Goal: Task Accomplishment & Management: Use online tool/utility

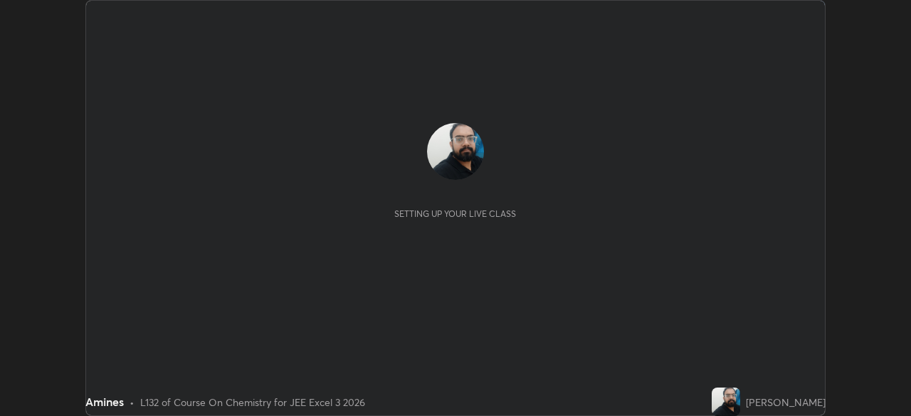
scroll to position [416, 910]
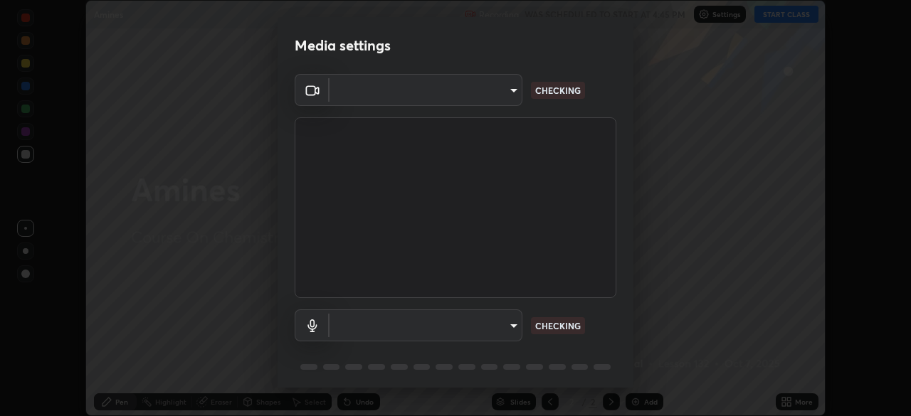
type input "718deecf834a2402e9859888758a2701a1d92989cf10273566d2a6ce3300f65d"
click at [482, 327] on body "Erase all Amines Recording WAS SCHEDULED TO START AT 4:45 PM Settings START CLA…" at bounding box center [455, 208] width 911 height 416
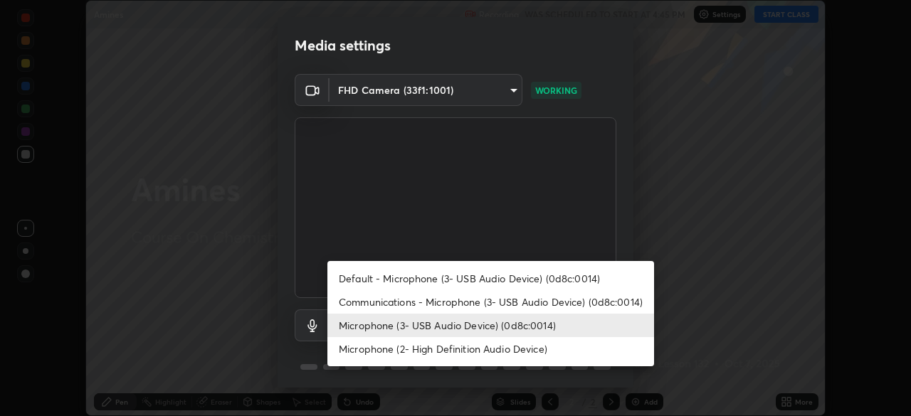
click at [472, 306] on li "Communications - Microphone (3- USB Audio Device) (0d8c:0014)" at bounding box center [490, 301] width 327 height 23
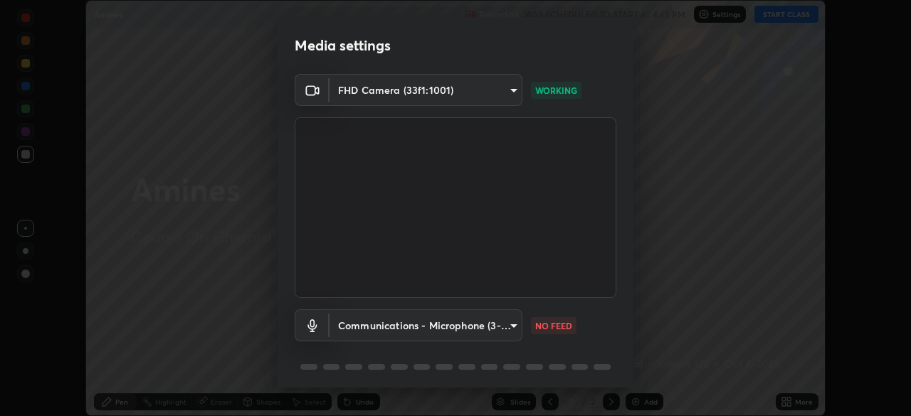
type input "communications"
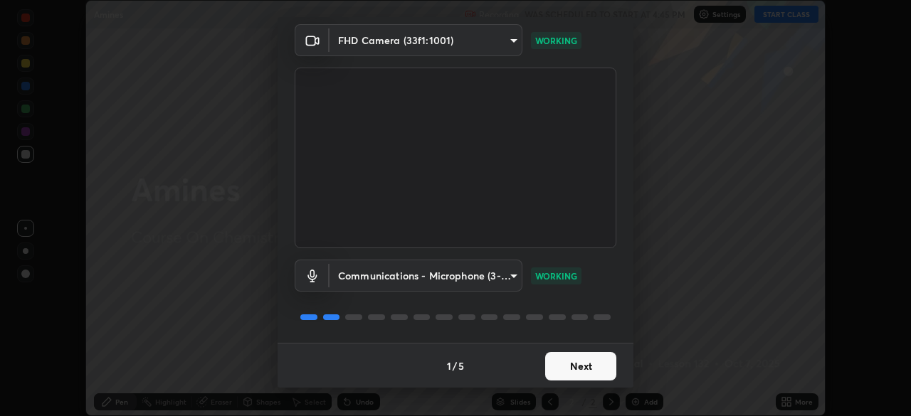
click at [576, 369] on button "Next" at bounding box center [580, 366] width 71 height 28
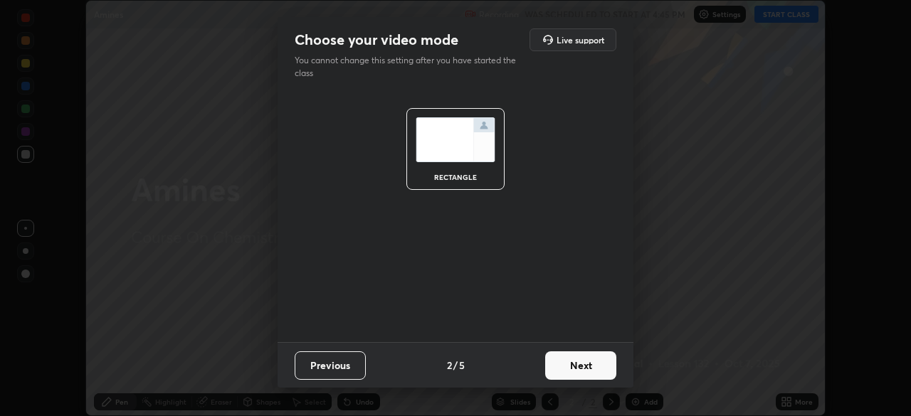
scroll to position [0, 0]
click at [581, 369] on button "Next" at bounding box center [580, 366] width 71 height 28
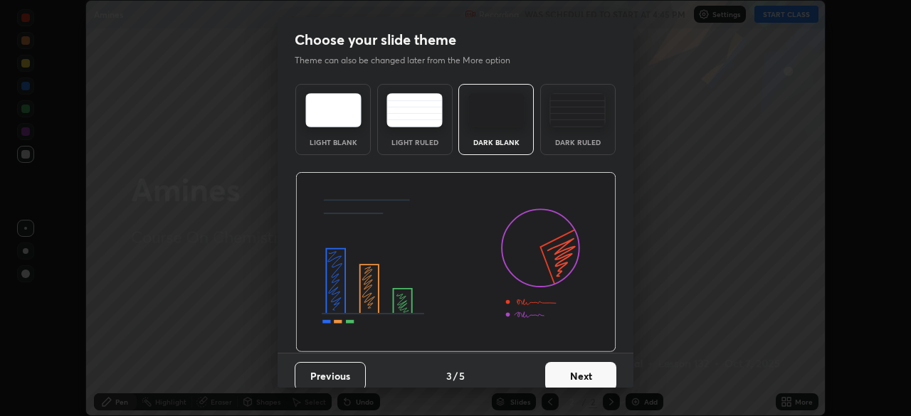
click at [601, 372] on button "Next" at bounding box center [580, 376] width 71 height 28
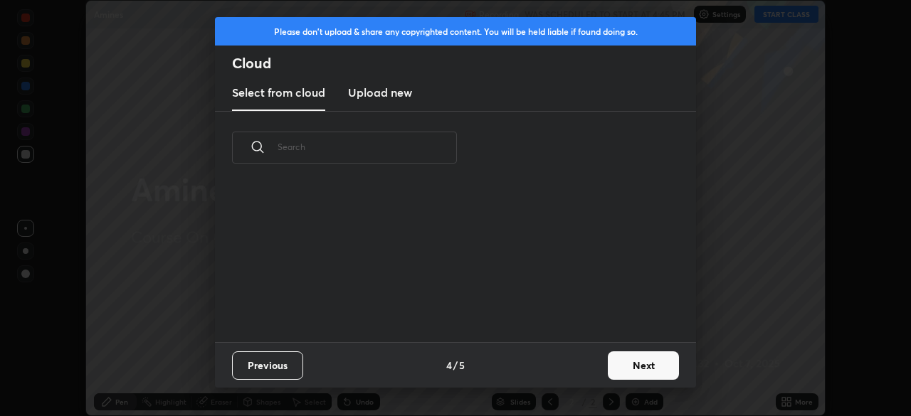
scroll to position [158, 457]
click at [628, 364] on button "Next" at bounding box center [643, 366] width 71 height 28
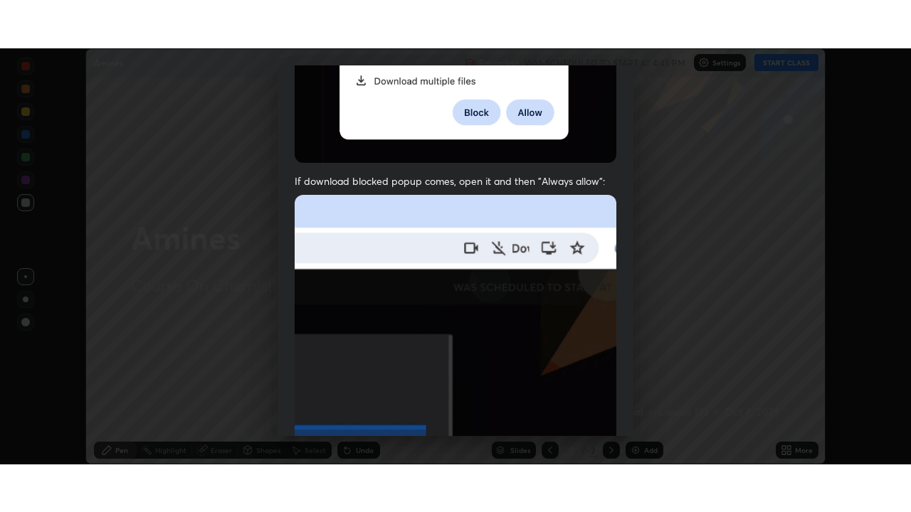
scroll to position [340, 0]
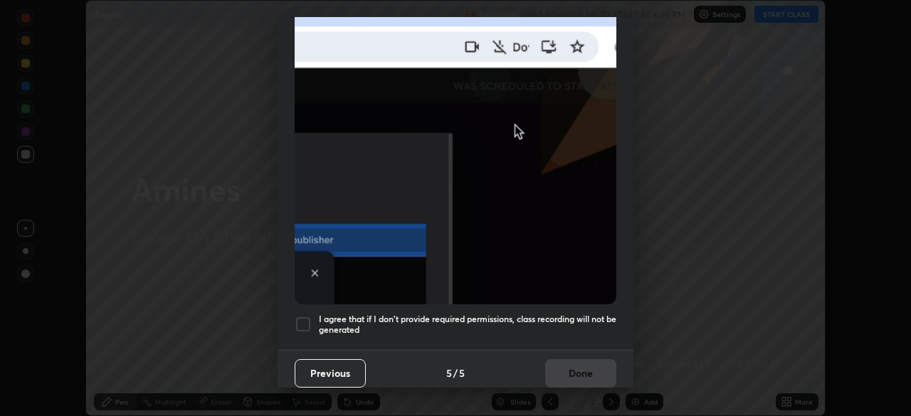
click at [299, 319] on div at bounding box center [303, 324] width 17 height 17
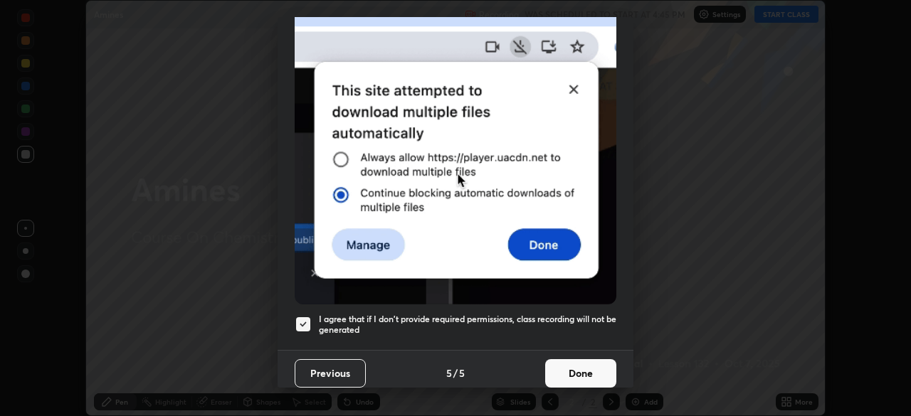
click at [559, 363] on button "Done" at bounding box center [580, 373] width 71 height 28
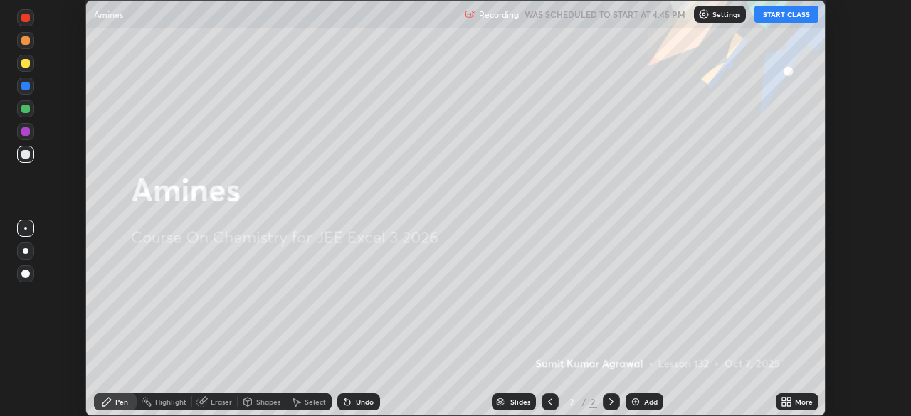
click at [774, 17] on button "START CLASS" at bounding box center [786, 14] width 64 height 17
click at [788, 398] on icon at bounding box center [789, 400] width 4 height 4
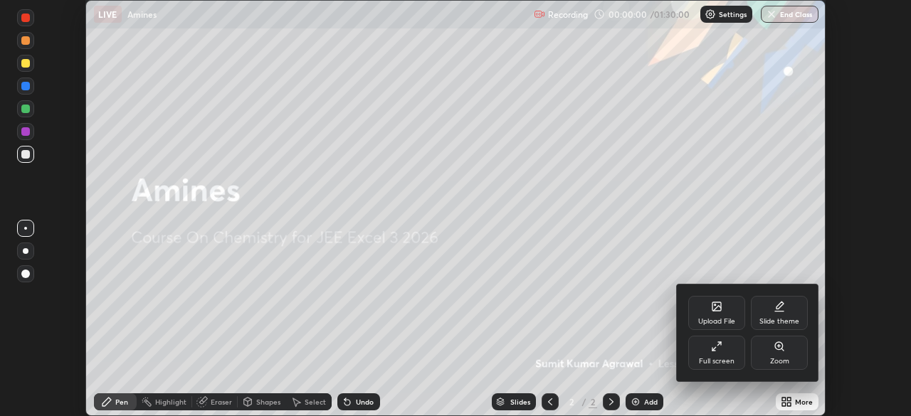
click at [726, 358] on div "Full screen" at bounding box center [717, 361] width 36 height 7
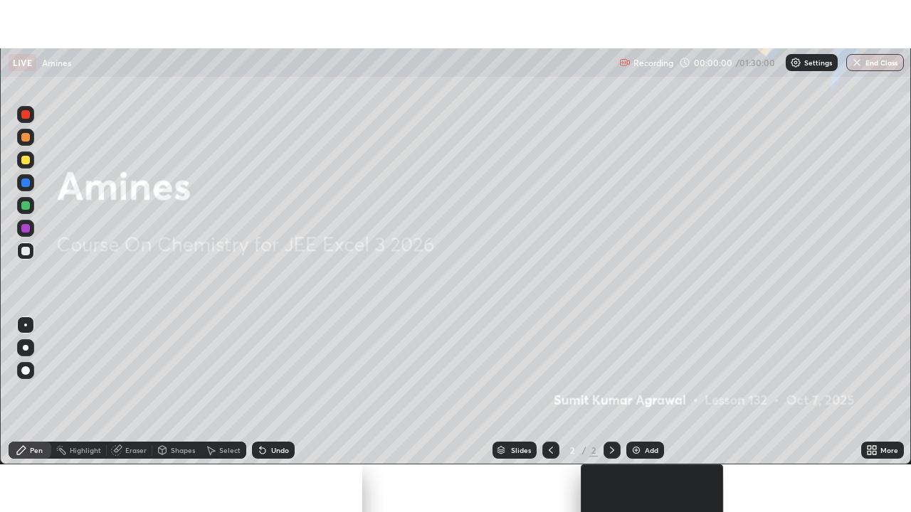
scroll to position [512, 911]
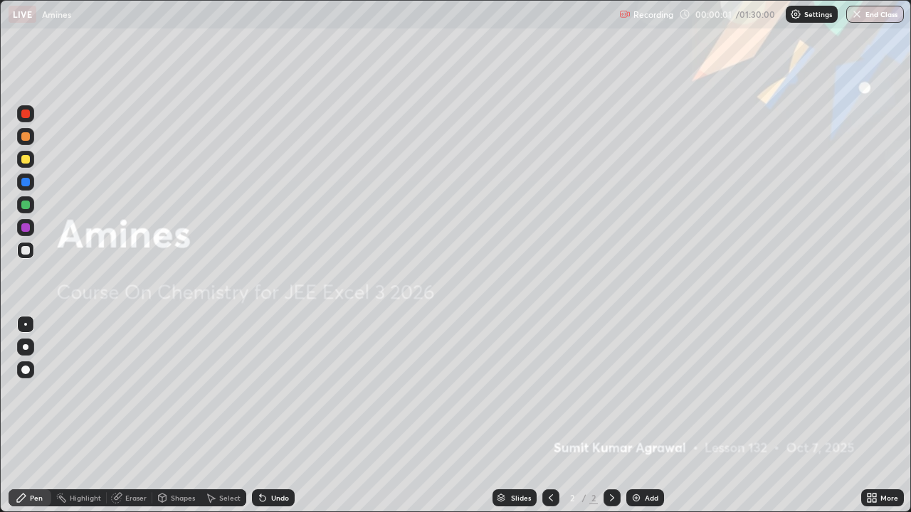
click at [648, 416] on div "Add" at bounding box center [652, 498] width 14 height 7
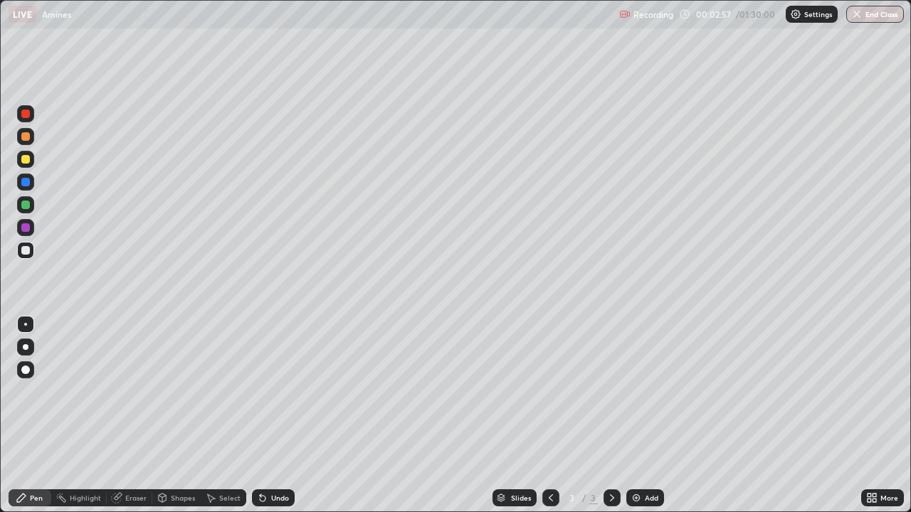
click at [273, 416] on div "Undo" at bounding box center [273, 498] width 43 height 17
click at [132, 416] on div "Eraser" at bounding box center [130, 498] width 46 height 17
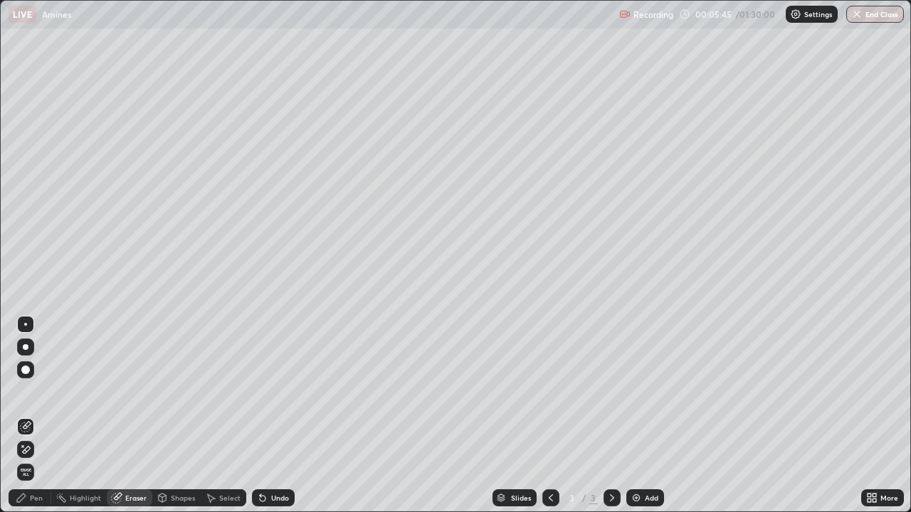
click at [39, 416] on div "Pen" at bounding box center [36, 498] width 13 height 7
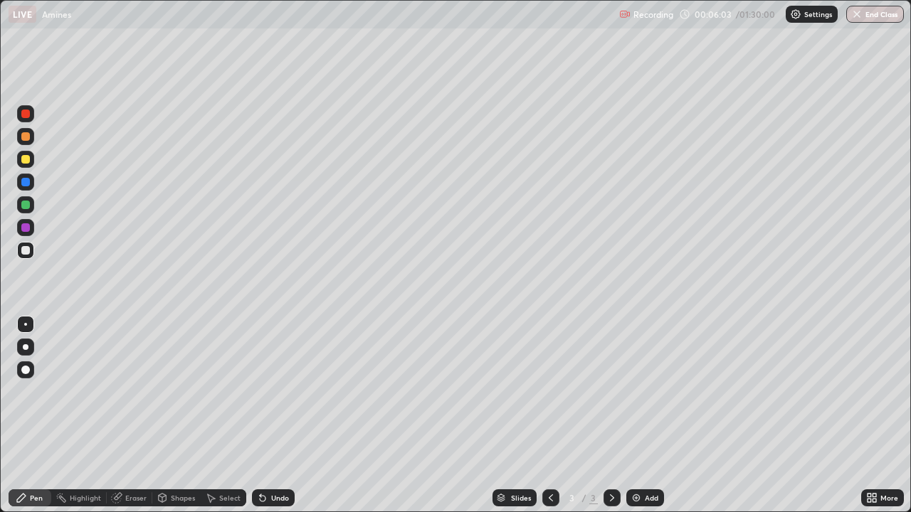
click at [278, 416] on div "Undo" at bounding box center [273, 498] width 43 height 17
click at [281, 416] on div "Undo" at bounding box center [273, 498] width 43 height 17
click at [272, 416] on div "Undo" at bounding box center [280, 498] width 18 height 7
click at [639, 416] on img at bounding box center [635, 497] width 11 height 11
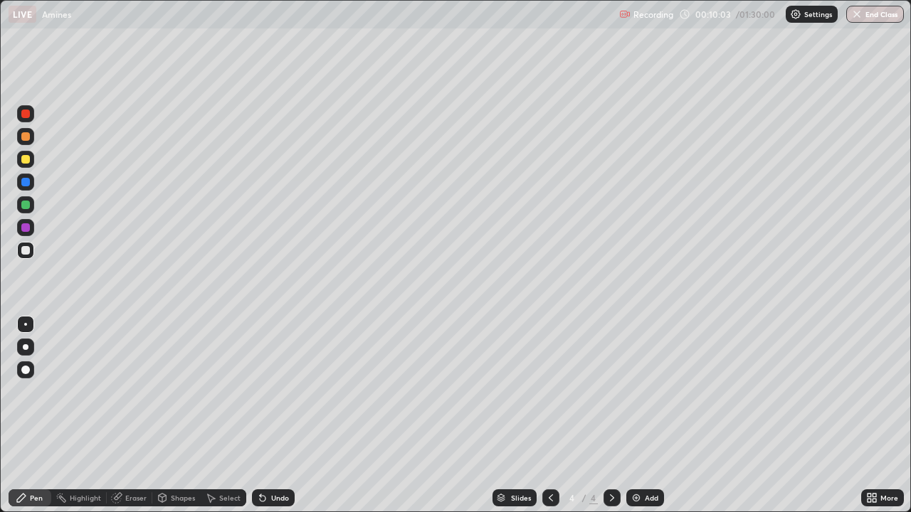
click at [282, 416] on div "Undo" at bounding box center [280, 498] width 18 height 7
click at [275, 416] on div "Undo" at bounding box center [273, 498] width 43 height 17
click at [287, 416] on div "Undo" at bounding box center [273, 498] width 43 height 17
click at [286, 416] on div "Undo" at bounding box center [273, 498] width 43 height 17
click at [285, 416] on div "Undo" at bounding box center [273, 498] width 43 height 17
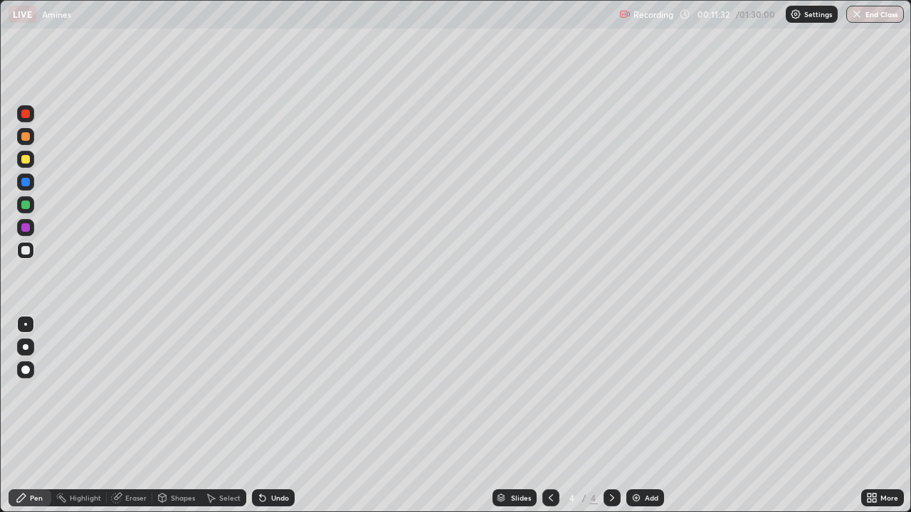
click at [285, 416] on div "Undo" at bounding box center [273, 498] width 43 height 17
click at [132, 416] on div "Eraser" at bounding box center [135, 498] width 21 height 7
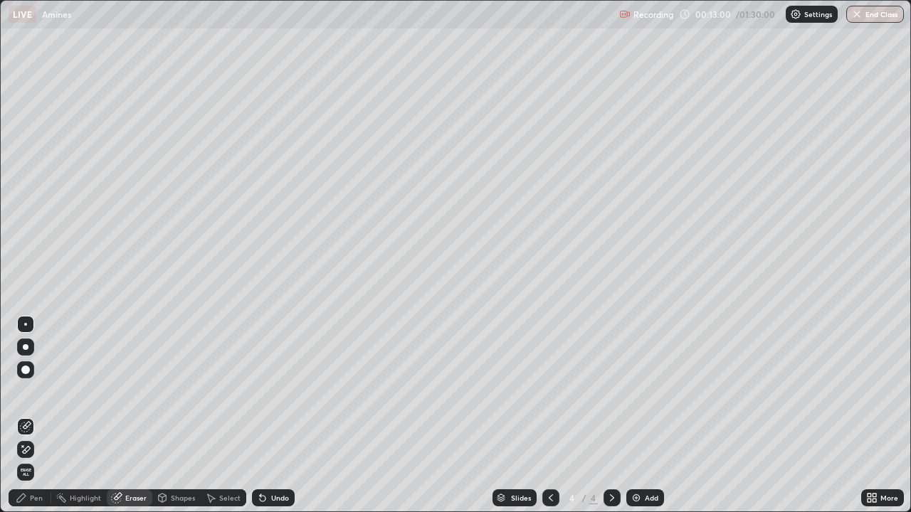
click at [43, 416] on div "Pen" at bounding box center [30, 498] width 43 height 17
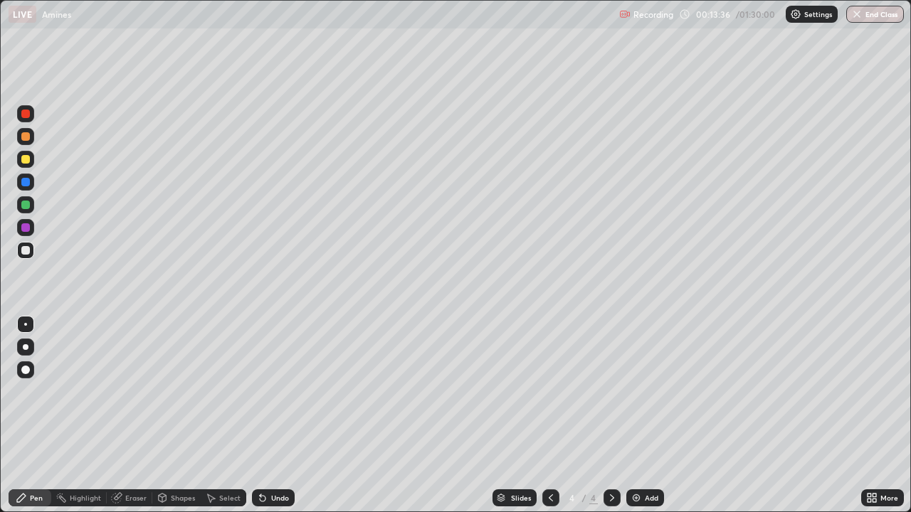
click at [275, 416] on div "Undo" at bounding box center [280, 498] width 18 height 7
click at [278, 416] on div "Undo" at bounding box center [273, 498] width 43 height 17
click at [277, 416] on div "Undo" at bounding box center [273, 498] width 43 height 17
click at [275, 416] on div "Undo" at bounding box center [273, 498] width 43 height 17
click at [274, 416] on div "Undo" at bounding box center [273, 498] width 43 height 17
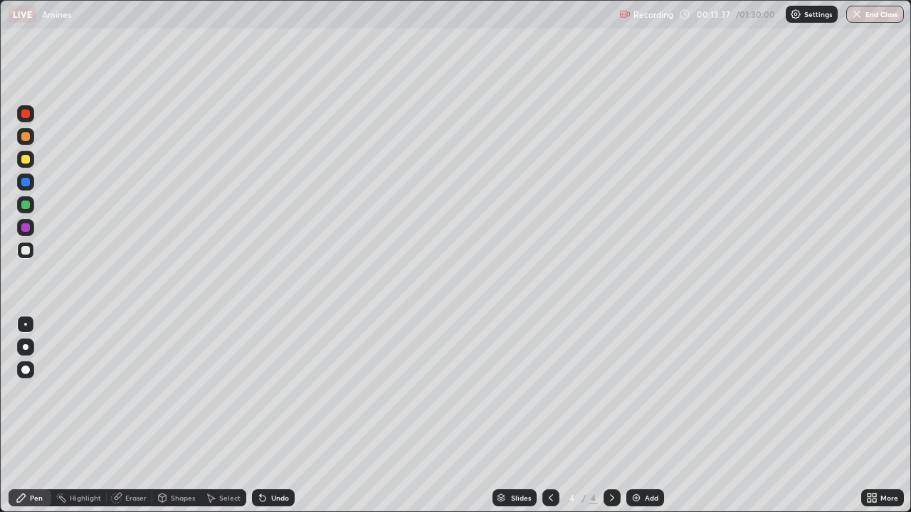
click at [273, 416] on div "Undo" at bounding box center [273, 498] width 43 height 17
click at [274, 416] on div "Undo" at bounding box center [273, 498] width 43 height 17
click at [273, 416] on div "Undo" at bounding box center [280, 498] width 18 height 7
click at [123, 416] on div "Eraser" at bounding box center [130, 498] width 46 height 17
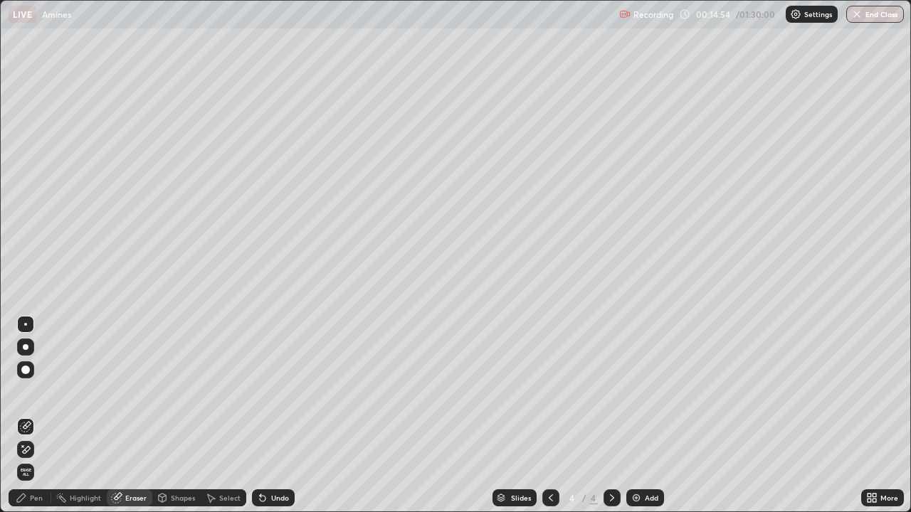
click at [43, 416] on div "Pen" at bounding box center [30, 498] width 43 height 28
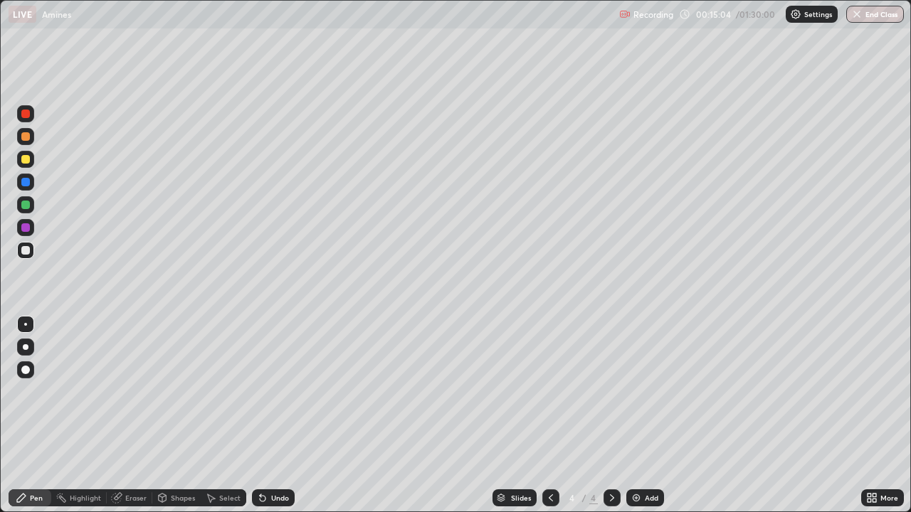
click at [266, 416] on div "Undo" at bounding box center [273, 498] width 43 height 17
click at [643, 416] on div "Add" at bounding box center [645, 498] width 38 height 17
click at [270, 416] on div "Undo" at bounding box center [273, 498] width 43 height 17
click at [271, 416] on div "Undo" at bounding box center [280, 498] width 18 height 7
click at [273, 416] on div "Undo" at bounding box center [280, 498] width 18 height 7
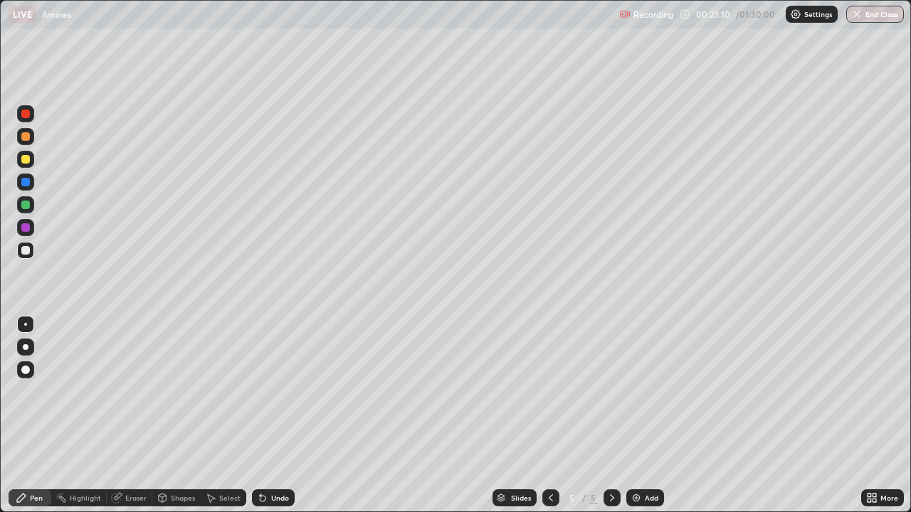
click at [125, 416] on div "Eraser" at bounding box center [135, 498] width 21 height 7
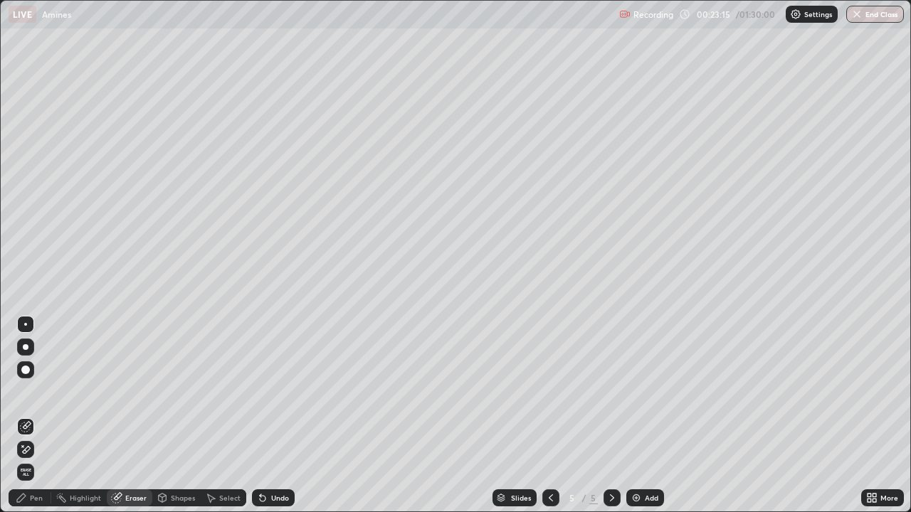
click at [36, 416] on div "Pen" at bounding box center [36, 498] width 13 height 7
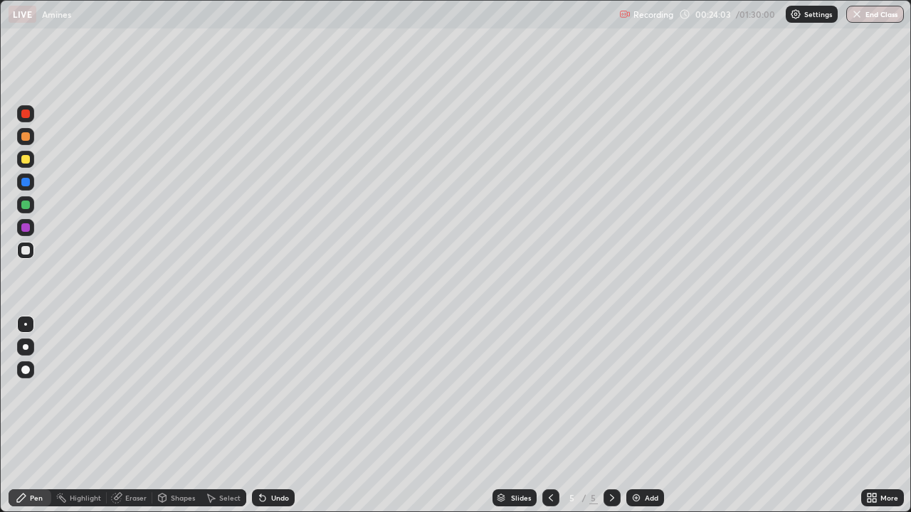
click at [290, 416] on div "Undo" at bounding box center [273, 498] width 43 height 17
click at [638, 416] on img at bounding box center [635, 497] width 11 height 11
click at [121, 416] on icon at bounding box center [116, 497] width 11 height 11
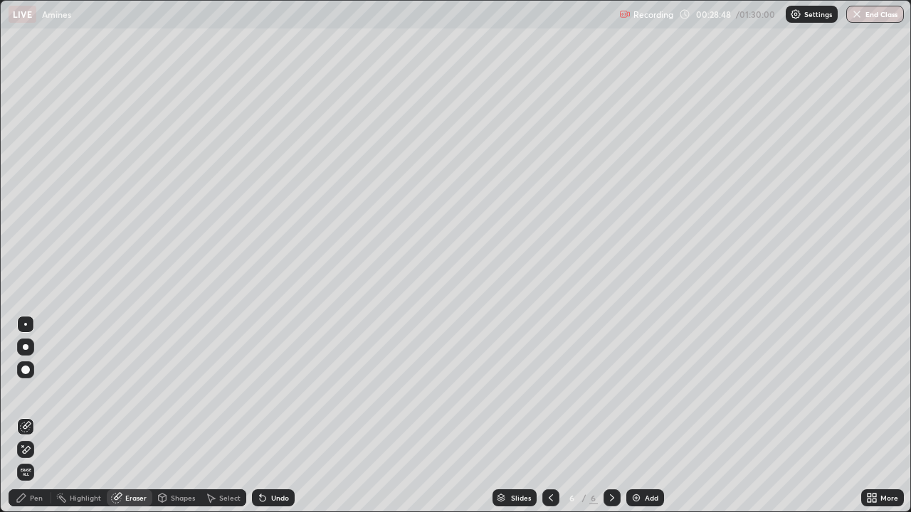
click at [37, 416] on div "Pen" at bounding box center [36, 498] width 13 height 7
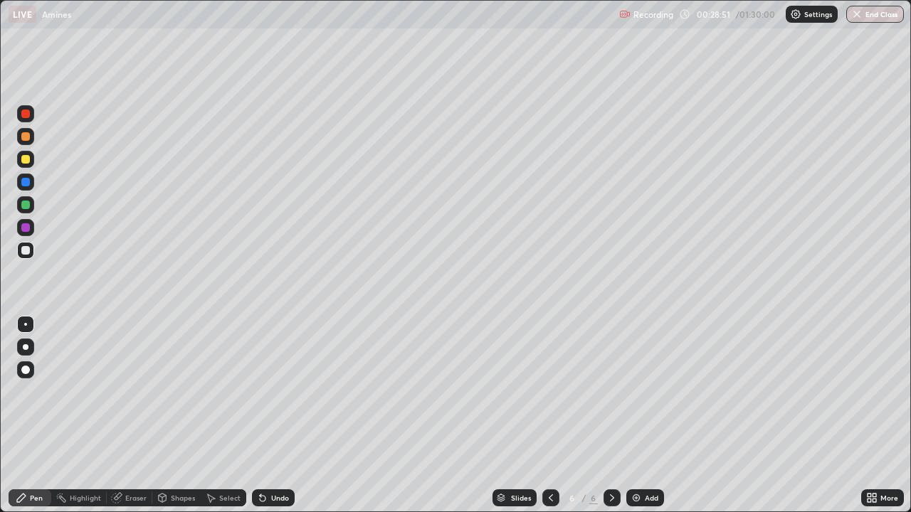
click at [131, 416] on div "Eraser" at bounding box center [135, 498] width 21 height 7
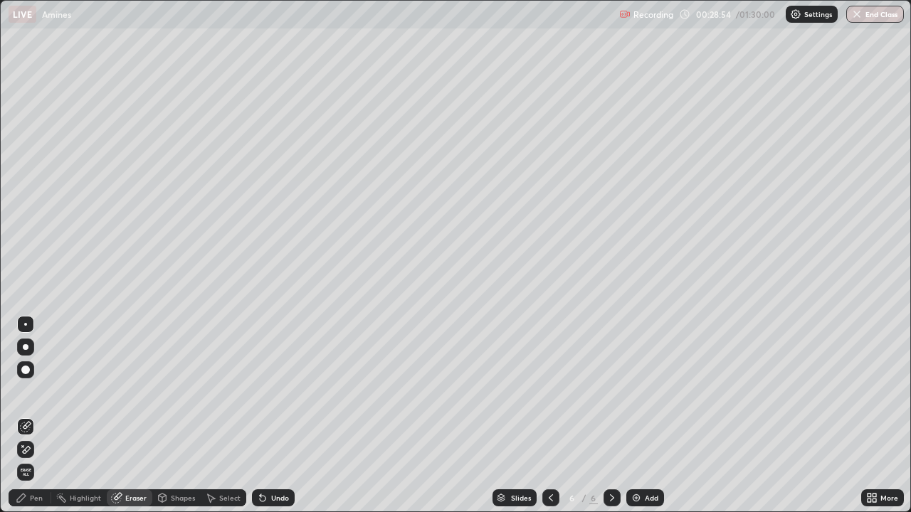
click at [26, 416] on icon at bounding box center [21, 497] width 11 height 11
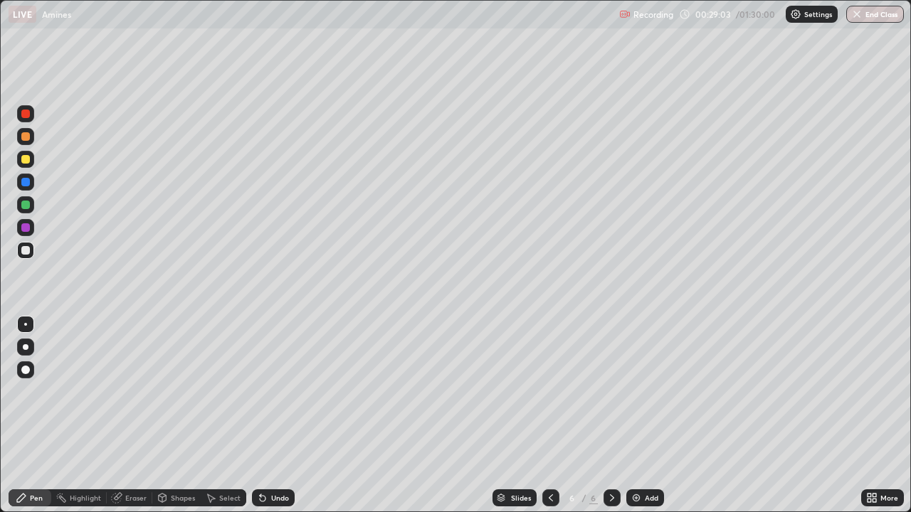
click at [270, 416] on div "Undo" at bounding box center [273, 498] width 43 height 17
click at [277, 416] on div "Undo" at bounding box center [280, 498] width 18 height 7
click at [640, 416] on div "Add" at bounding box center [645, 498] width 38 height 17
click at [272, 416] on div "Undo" at bounding box center [273, 498] width 43 height 17
click at [137, 416] on div "Eraser" at bounding box center [130, 498] width 46 height 17
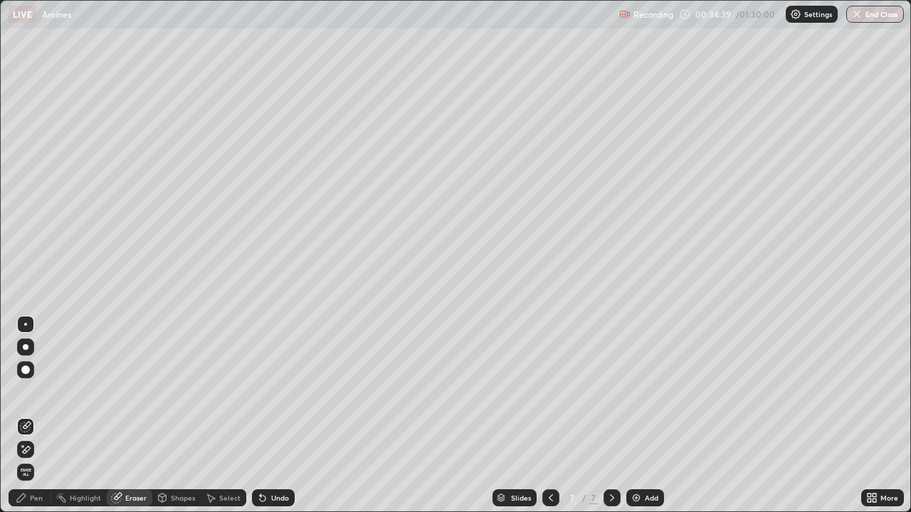
click at [39, 416] on div "Pen" at bounding box center [30, 498] width 43 height 17
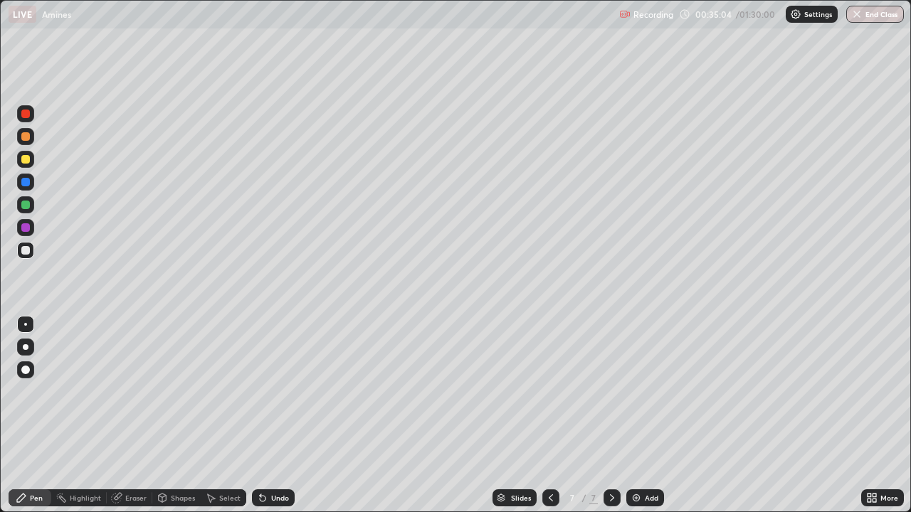
click at [278, 416] on div "Undo" at bounding box center [273, 498] width 43 height 17
click at [282, 416] on div "Undo" at bounding box center [280, 498] width 18 height 7
click at [282, 416] on div "Undo" at bounding box center [273, 498] width 43 height 17
click at [285, 416] on div "Undo" at bounding box center [273, 498] width 43 height 17
click at [648, 416] on div "Add" at bounding box center [652, 498] width 14 height 7
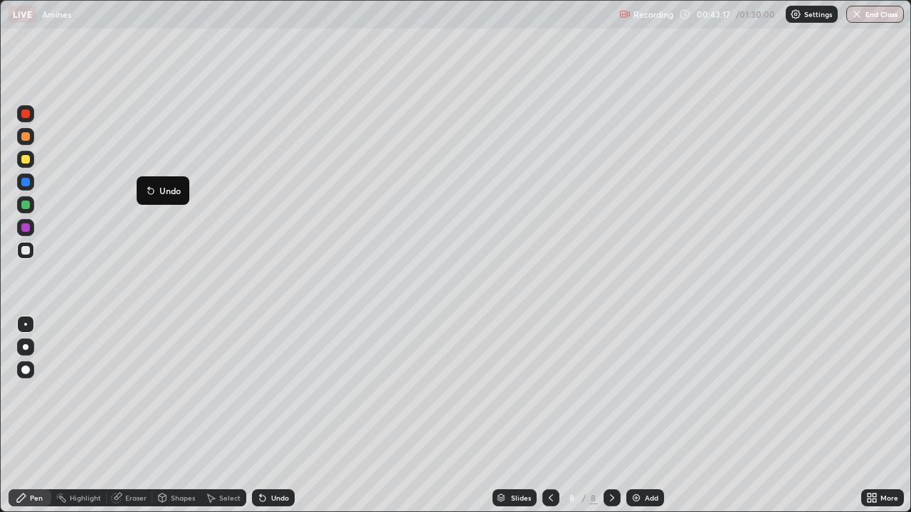
click at [276, 416] on div "Undo" at bounding box center [280, 498] width 18 height 7
click at [128, 416] on div "Eraser" at bounding box center [130, 498] width 46 height 17
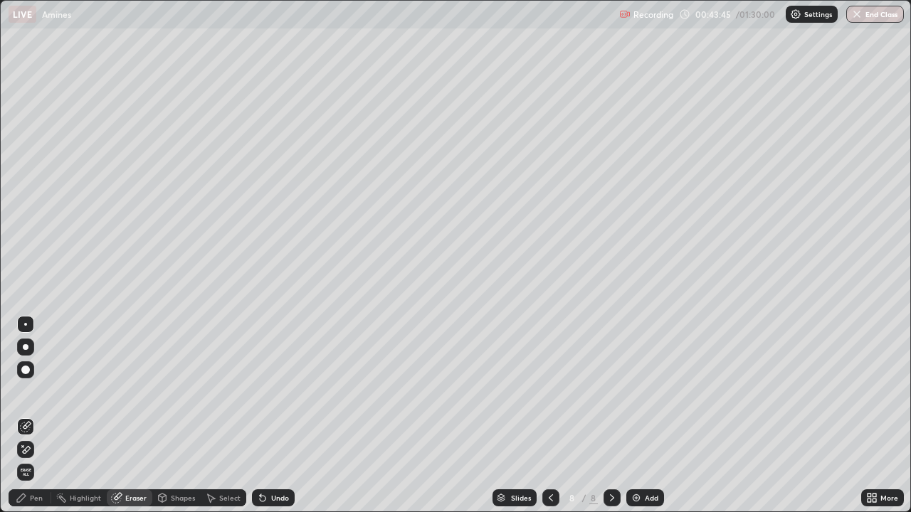
click at [35, 416] on div "Pen" at bounding box center [36, 498] width 13 height 7
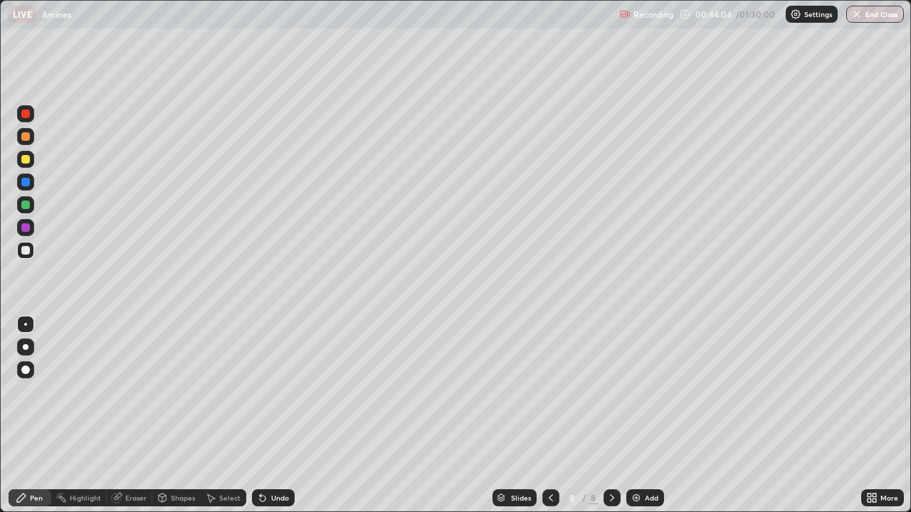
click at [268, 416] on div "Undo" at bounding box center [273, 498] width 43 height 17
click at [225, 416] on div "Select" at bounding box center [229, 498] width 21 height 7
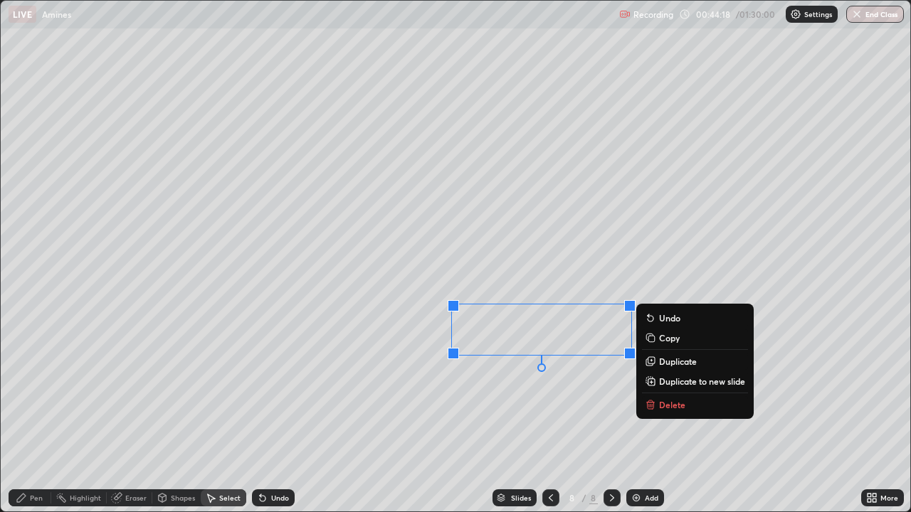
click at [522, 379] on div "0 ° Undo Copy Duplicate Duplicate to new slide Delete" at bounding box center [456, 257] width 910 height 512
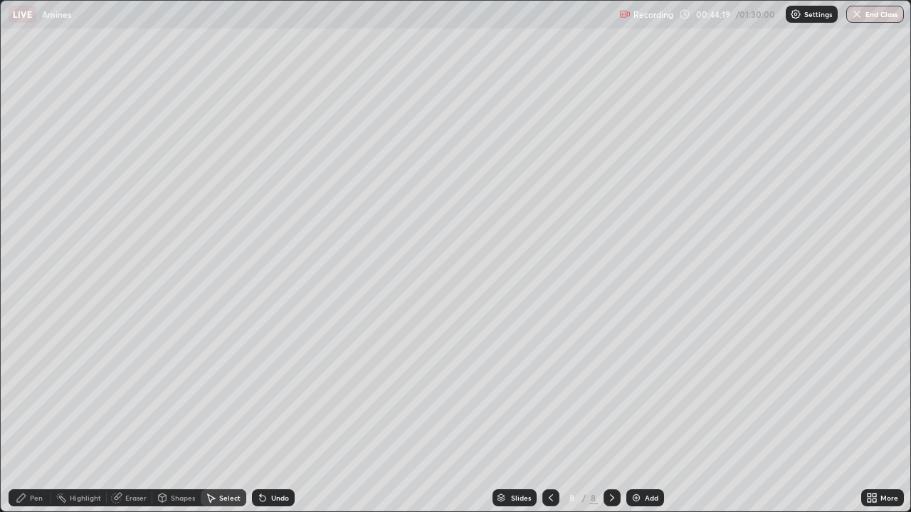
click at [38, 416] on div "Pen" at bounding box center [36, 498] width 13 height 7
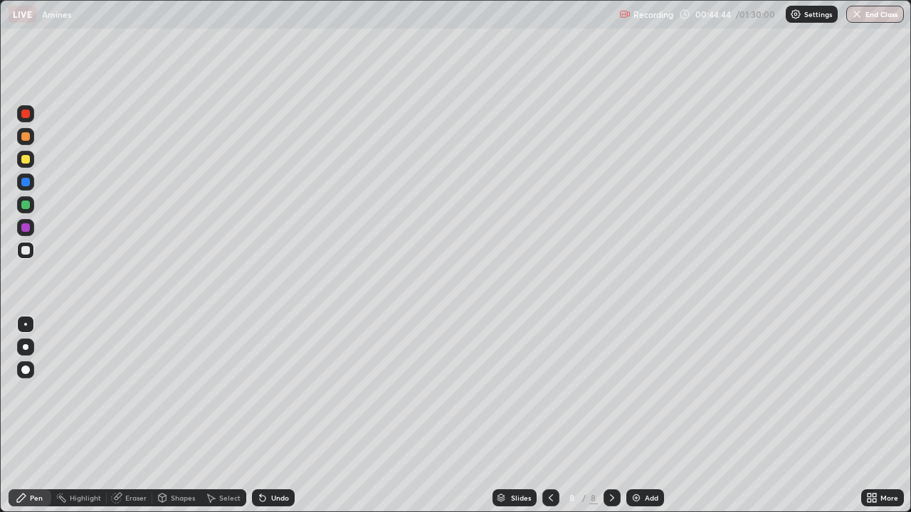
click at [120, 416] on icon at bounding box center [118, 496] width 8 height 7
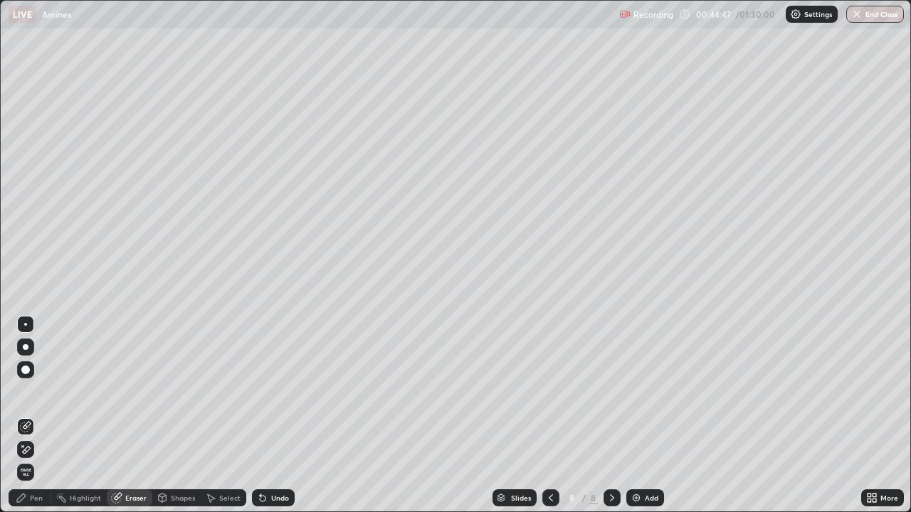
click at [24, 416] on icon at bounding box center [21, 497] width 11 height 11
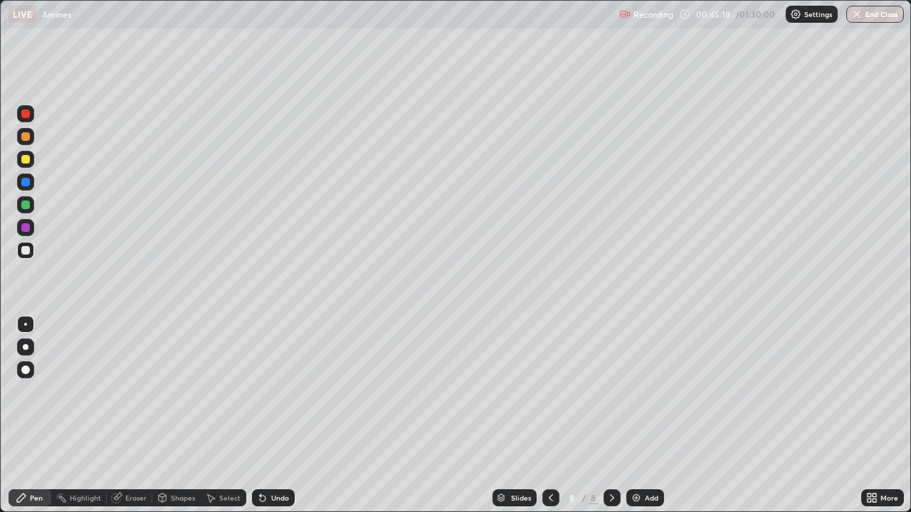
click at [26, 159] on div at bounding box center [25, 159] width 9 height 9
click at [26, 250] on div at bounding box center [25, 250] width 9 height 9
click at [135, 416] on div "Eraser" at bounding box center [135, 498] width 21 height 7
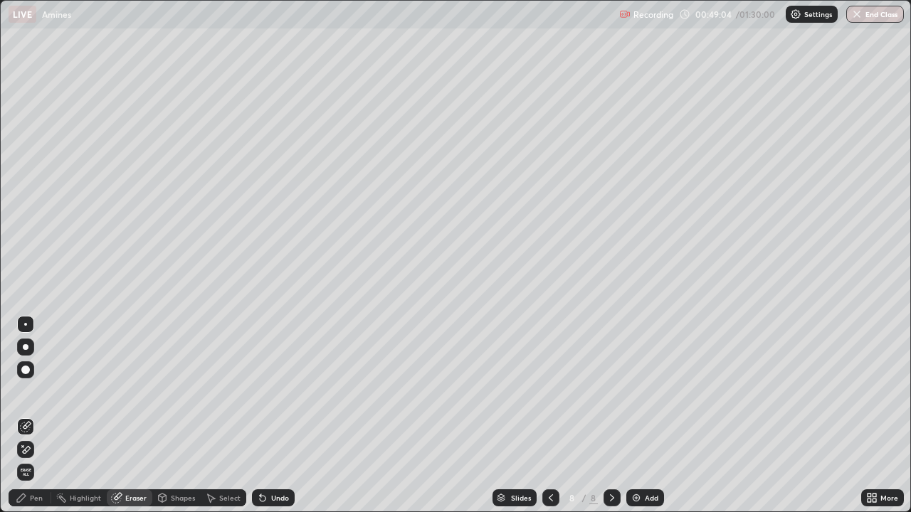
click at [34, 416] on div "Pen" at bounding box center [36, 498] width 13 height 7
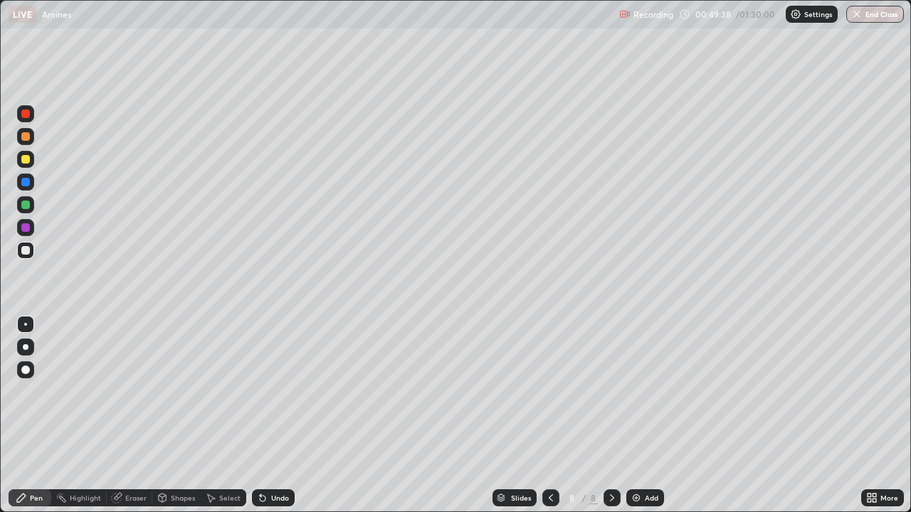
click at [138, 416] on div "Eraser" at bounding box center [135, 498] width 21 height 7
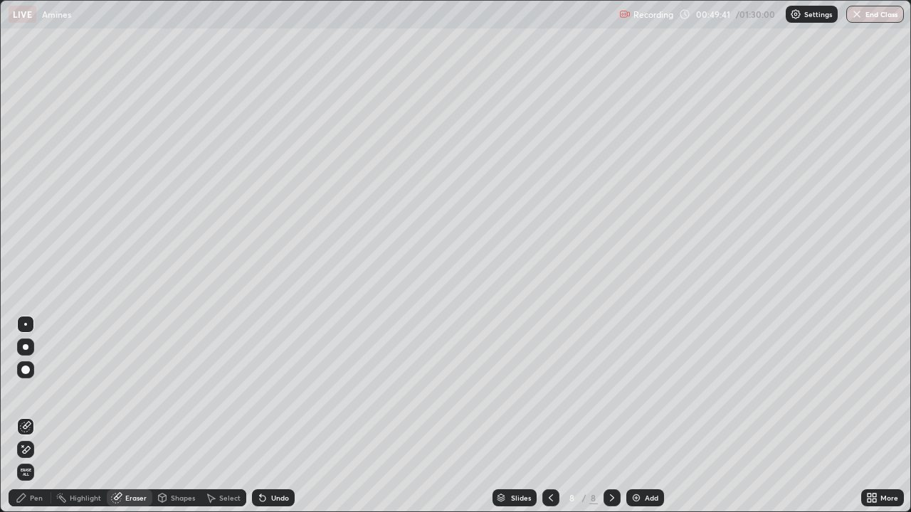
click at [29, 416] on div "Pen" at bounding box center [30, 498] width 43 height 17
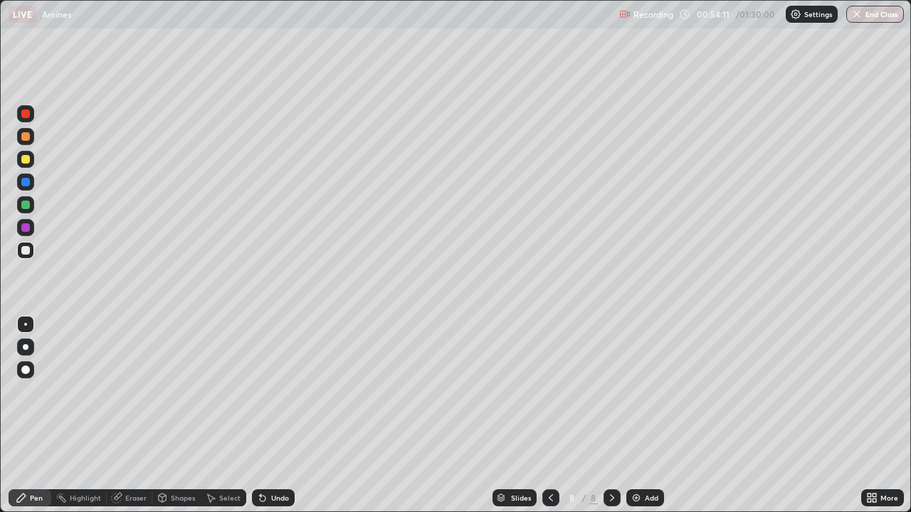
click at [646, 416] on div "Add" at bounding box center [645, 498] width 38 height 17
click at [278, 416] on div "Undo" at bounding box center [280, 498] width 18 height 7
click at [272, 416] on div "Undo" at bounding box center [273, 498] width 43 height 17
click at [266, 416] on div "Undo" at bounding box center [273, 498] width 43 height 17
click at [39, 416] on div "Pen" at bounding box center [36, 498] width 13 height 7
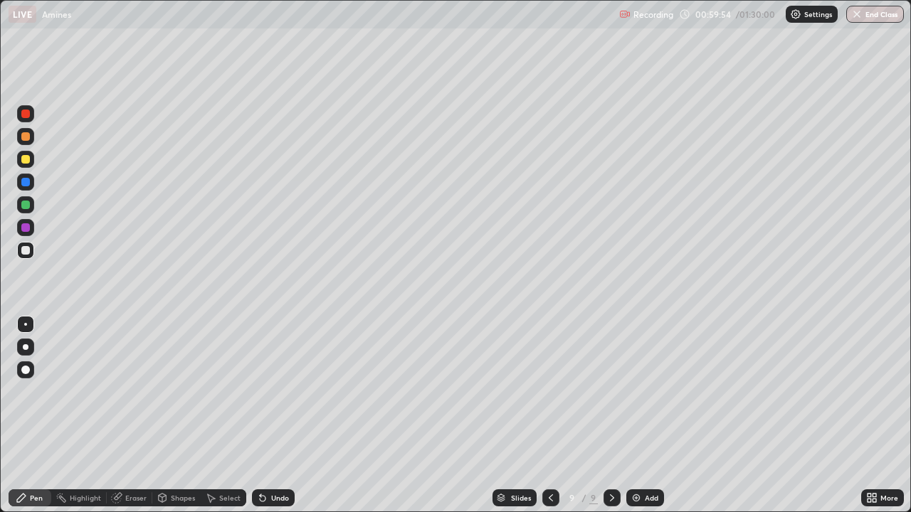
click at [277, 416] on div "Undo" at bounding box center [280, 498] width 18 height 7
click at [280, 416] on div "Undo" at bounding box center [280, 498] width 18 height 7
click at [279, 416] on div "Undo" at bounding box center [280, 498] width 18 height 7
click at [282, 416] on div "Undo" at bounding box center [280, 498] width 18 height 7
click at [273, 416] on div "Undo" at bounding box center [280, 498] width 18 height 7
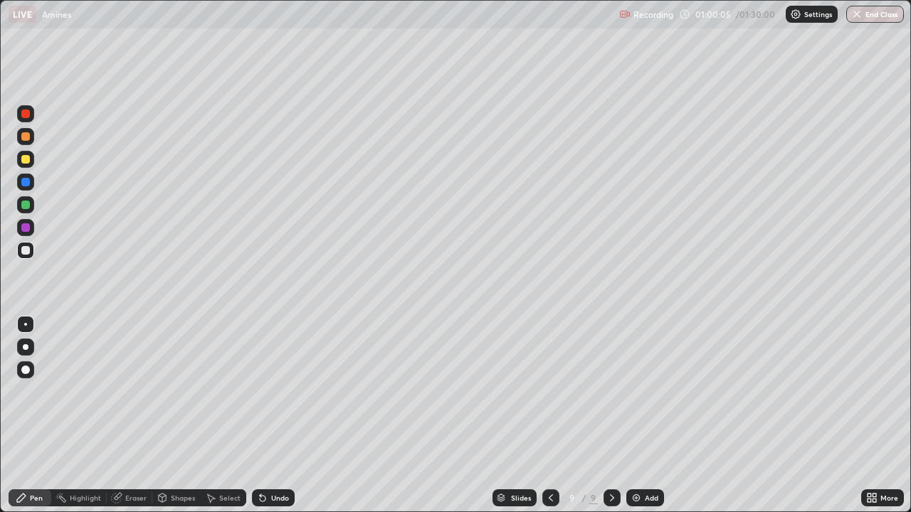
click at [278, 416] on div "Undo" at bounding box center [280, 498] width 18 height 7
click at [125, 416] on div "Eraser" at bounding box center [135, 498] width 21 height 7
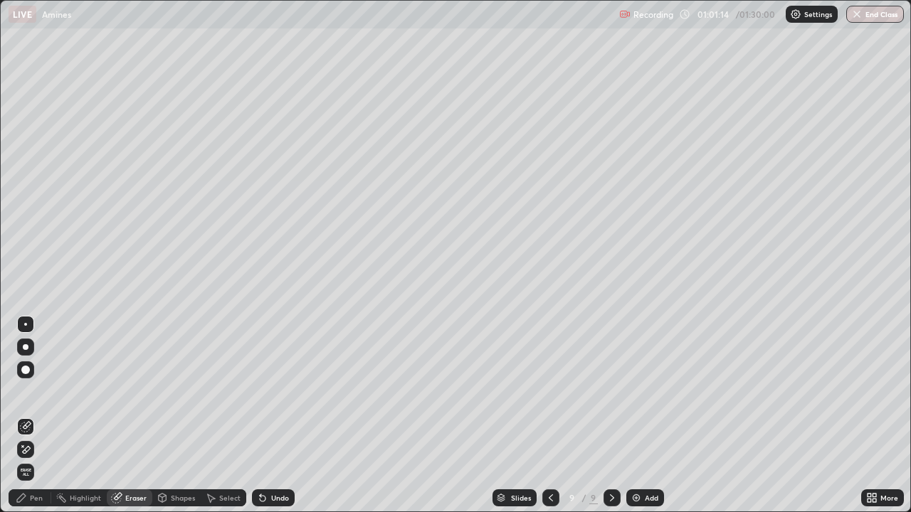
click at [33, 416] on div "Pen" at bounding box center [36, 498] width 13 height 7
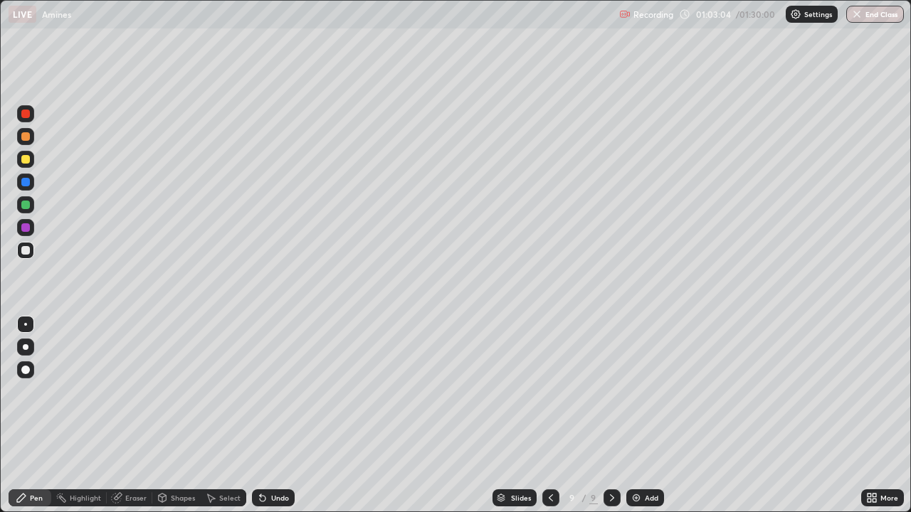
click at [246, 416] on div "Undo" at bounding box center [270, 498] width 48 height 28
click at [274, 416] on div "Undo" at bounding box center [280, 498] width 18 height 7
click at [650, 416] on div "Add" at bounding box center [652, 498] width 14 height 7
click at [282, 416] on div "Undo" at bounding box center [273, 498] width 43 height 17
click at [275, 416] on div "Undo" at bounding box center [273, 498] width 43 height 17
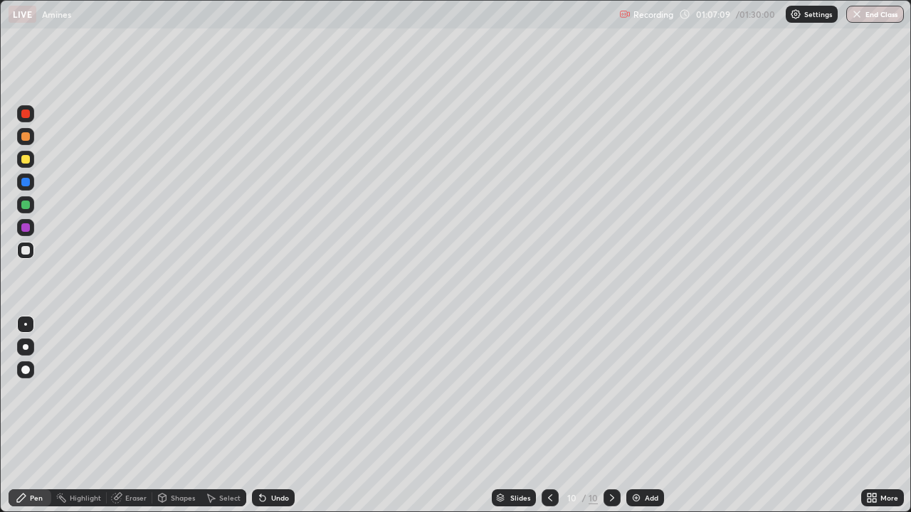
click at [275, 416] on div "Undo" at bounding box center [280, 498] width 18 height 7
click at [276, 416] on div "Undo" at bounding box center [280, 498] width 18 height 7
click at [549, 416] on icon at bounding box center [550, 498] width 4 height 7
click at [549, 416] on icon at bounding box center [549, 497] width 11 height 11
click at [551, 416] on div at bounding box center [550, 498] width 17 height 17
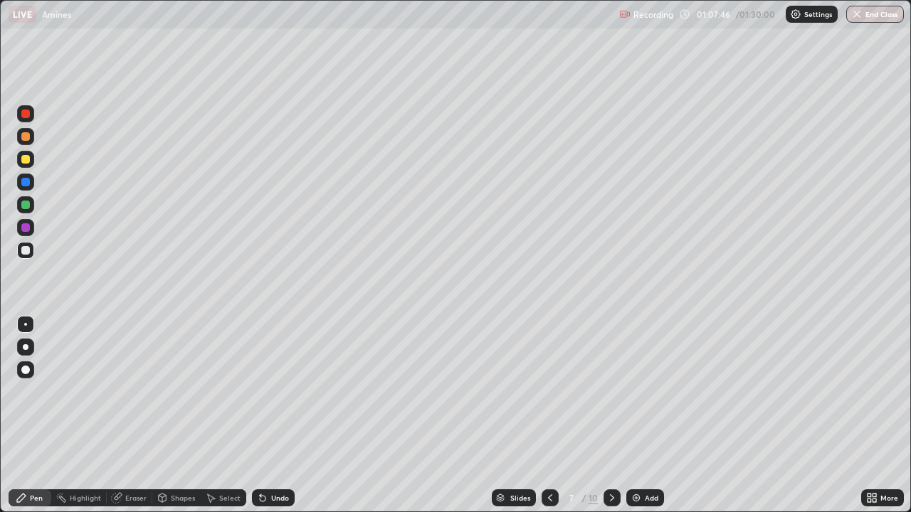
click at [612, 416] on icon at bounding box center [611, 497] width 11 height 11
click at [611, 416] on icon at bounding box center [611, 497] width 11 height 11
click at [290, 416] on div "Undo" at bounding box center [273, 498] width 43 height 17
click at [267, 416] on div "Undo" at bounding box center [273, 498] width 43 height 17
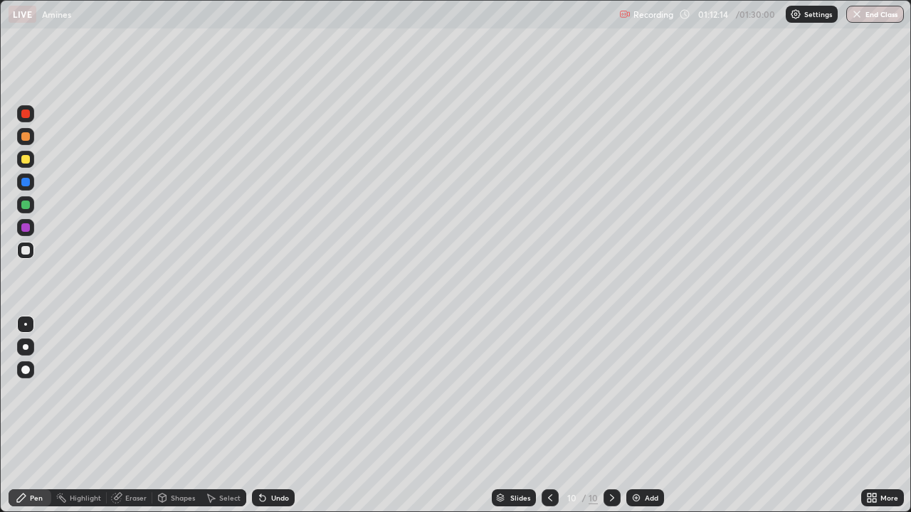
click at [273, 416] on div "Undo" at bounding box center [273, 498] width 43 height 17
click at [275, 416] on div "Undo" at bounding box center [273, 498] width 43 height 17
click at [276, 416] on div "Undo" at bounding box center [273, 498] width 43 height 17
click at [278, 416] on div "Undo" at bounding box center [273, 498] width 43 height 17
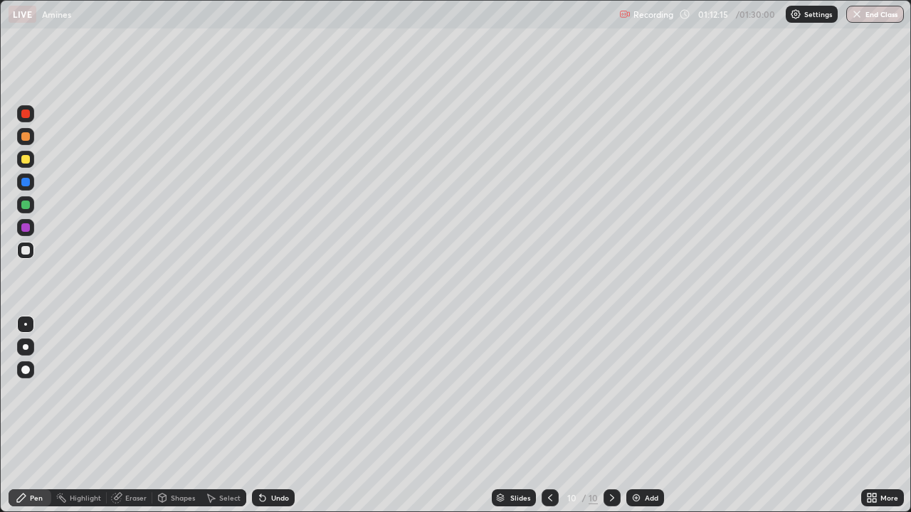
click at [280, 416] on div "Undo" at bounding box center [273, 498] width 43 height 17
click at [281, 416] on div "Undo" at bounding box center [273, 498] width 43 height 17
click at [279, 416] on div "Undo" at bounding box center [273, 498] width 43 height 17
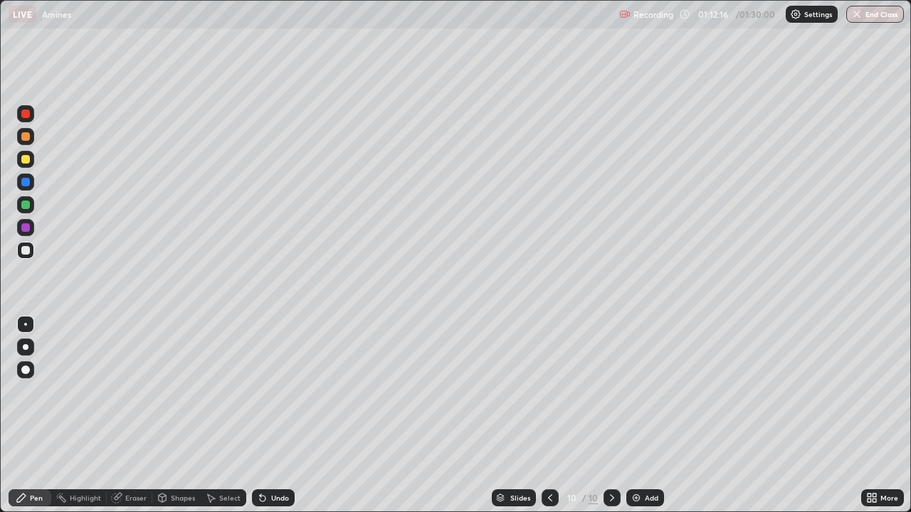
click at [278, 416] on div "Undo" at bounding box center [273, 498] width 43 height 17
click at [315, 416] on div "Slides 10 / 10 Add" at bounding box center [578, 498] width 566 height 28
click at [334, 416] on div "Slides 10 / 10 Add" at bounding box center [578, 498] width 566 height 28
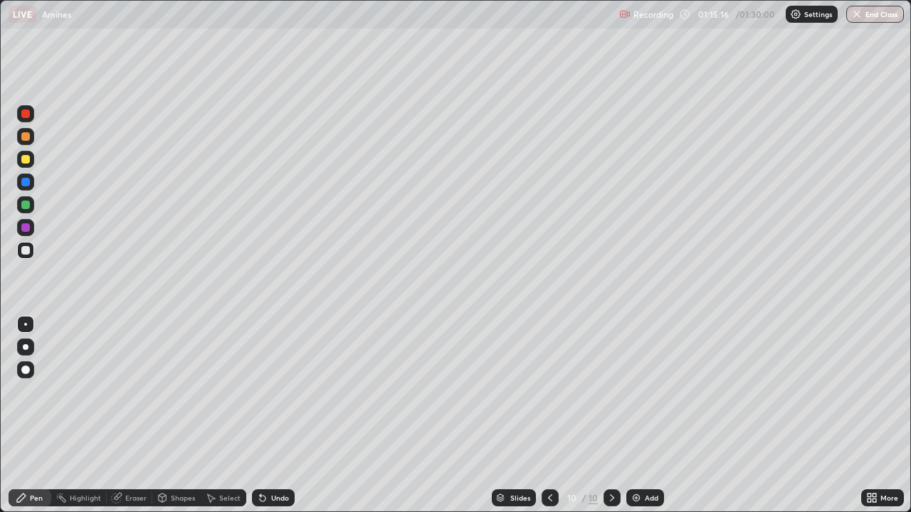
click at [638, 416] on img at bounding box center [635, 497] width 11 height 11
click at [274, 416] on div "Undo" at bounding box center [280, 498] width 18 height 7
click at [882, 17] on button "End Class" at bounding box center [875, 14] width 56 height 17
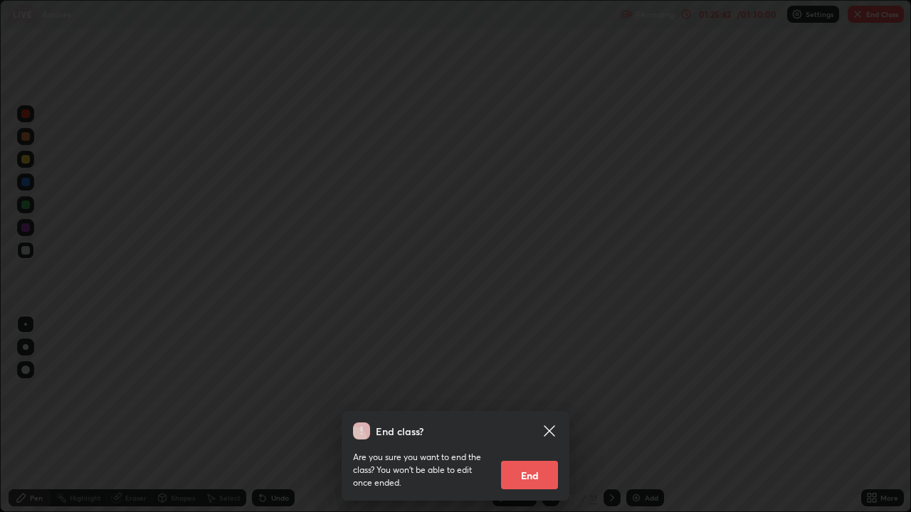
click at [533, 416] on button "End" at bounding box center [529, 475] width 57 height 28
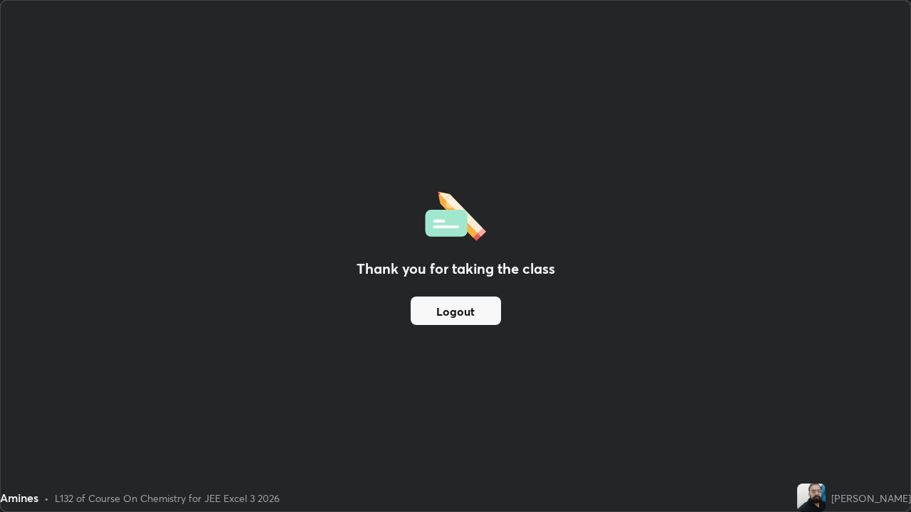
click at [476, 315] on button "Logout" at bounding box center [456, 311] width 90 height 28
